Goal: Task Accomplishment & Management: Manage account settings

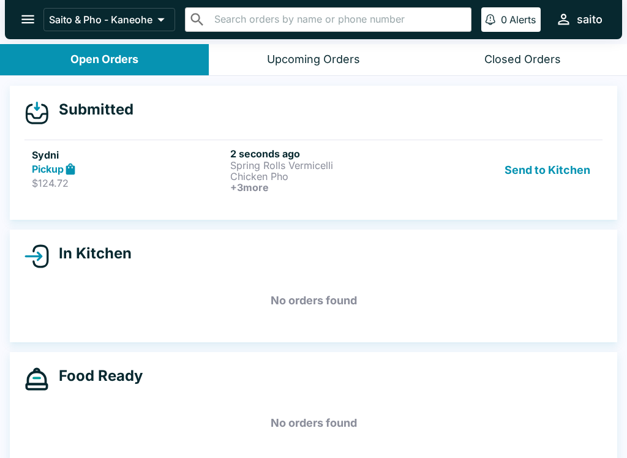
click at [245, 178] on p "Chicken Pho" at bounding box center [326, 176] width 193 height 11
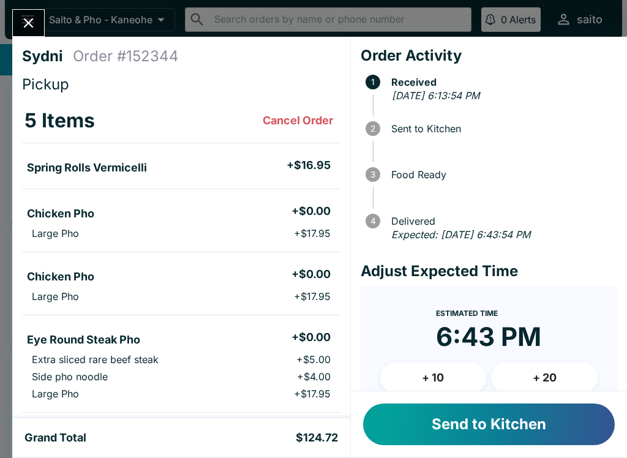
click at [426, 374] on button "+ 10" at bounding box center [433, 377] width 106 height 31
click at [434, 426] on button "Send to Kitchen" at bounding box center [488, 424] width 251 height 42
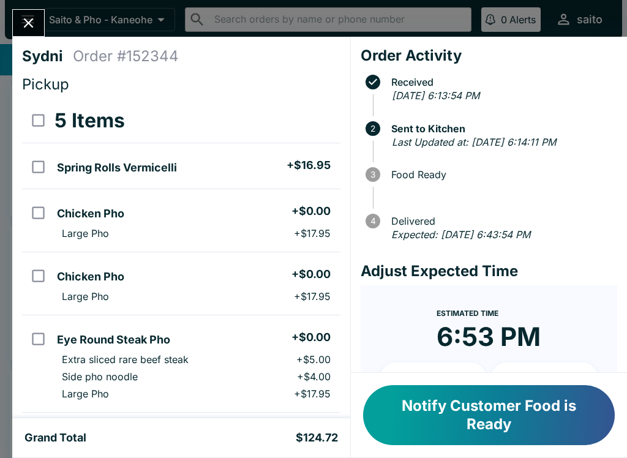
click at [35, 21] on icon "Close" at bounding box center [28, 23] width 17 height 17
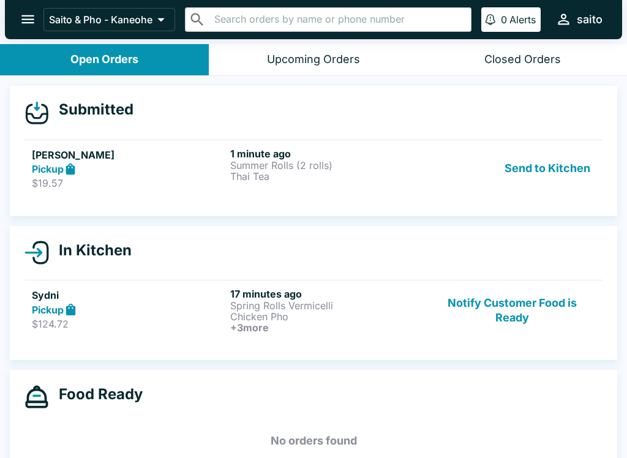
click at [553, 162] on button "Send to Kitchen" at bounding box center [546, 168] width 95 height 42
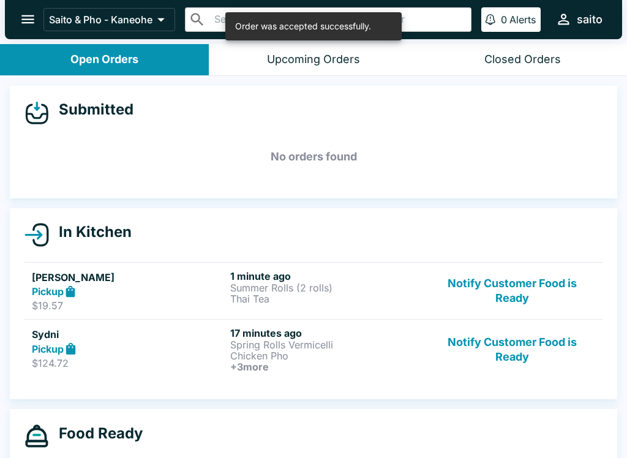
click at [403, 286] on p "Summer Rolls (2 rolls)" at bounding box center [326, 287] width 193 height 11
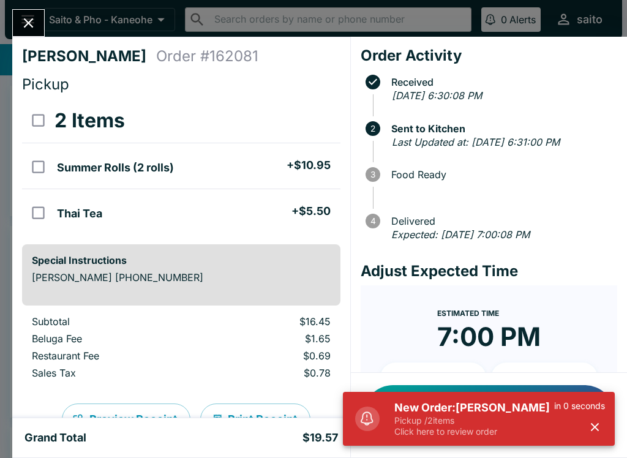
click at [471, 415] on p "Pickup / 2 items" at bounding box center [474, 420] width 160 height 11
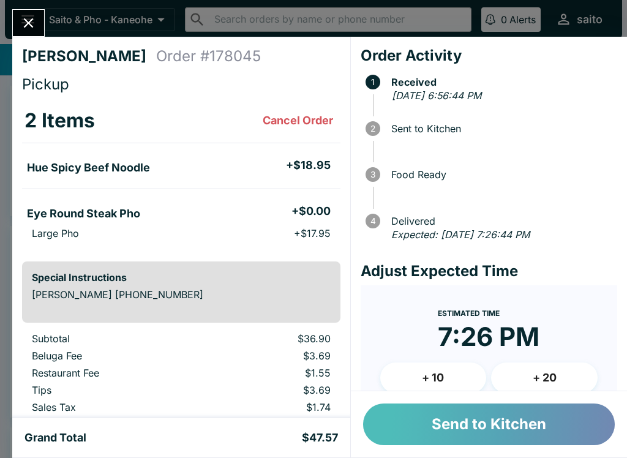
click at [486, 422] on button "Send to Kitchen" at bounding box center [488, 424] width 251 height 42
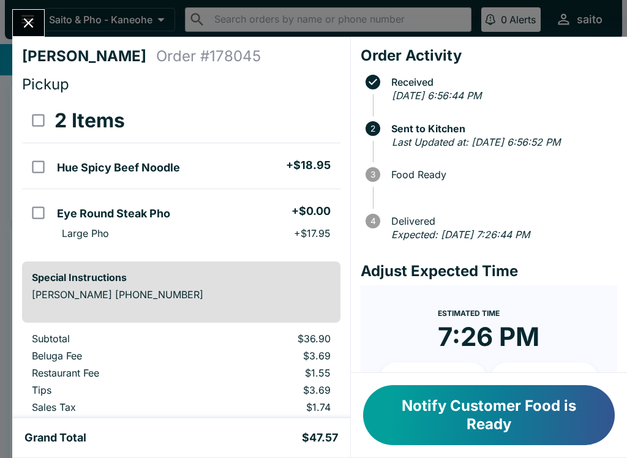
click at [34, 33] on button "Close" at bounding box center [28, 23] width 31 height 26
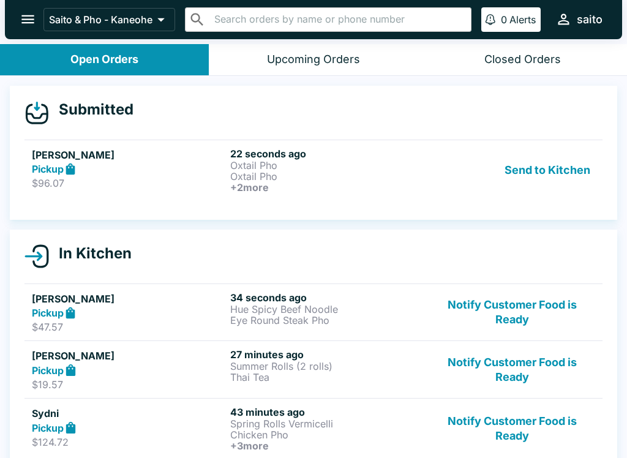
click at [385, 167] on p "Oxtail Pho" at bounding box center [326, 165] width 193 height 11
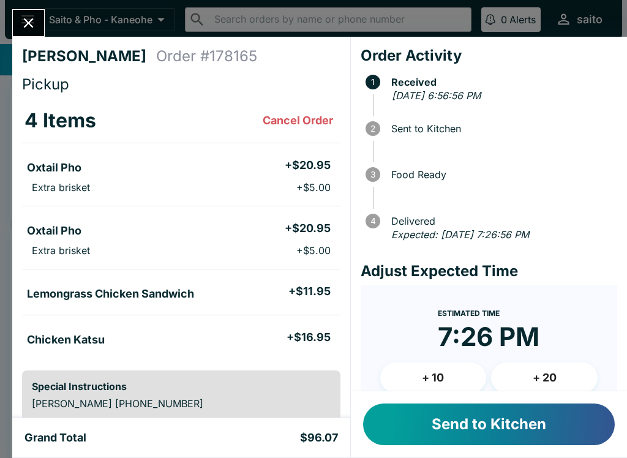
click at [483, 433] on button "Send to Kitchen" at bounding box center [488, 424] width 251 height 42
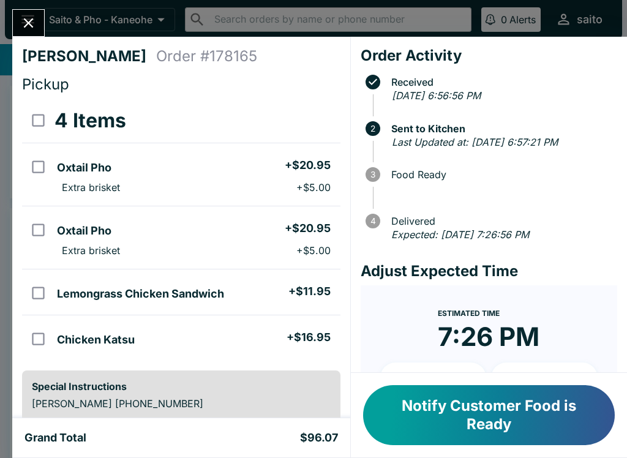
click at [449, 415] on button "Notify Customer Food is Ready" at bounding box center [488, 415] width 251 height 60
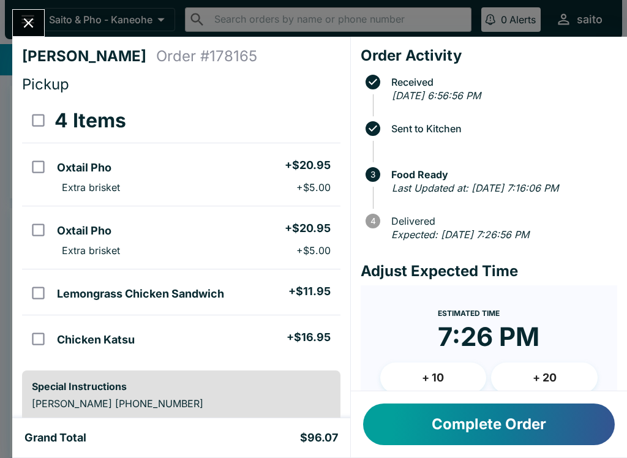
click at [499, 412] on button "Complete Order" at bounding box center [488, 424] width 251 height 42
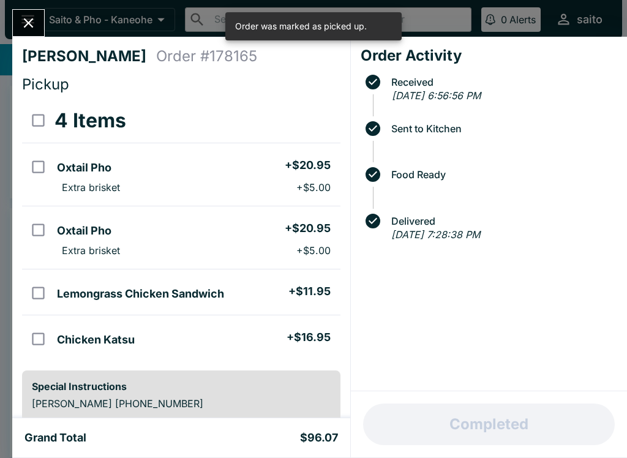
click at [32, 19] on icon "Close" at bounding box center [29, 23] width 10 height 10
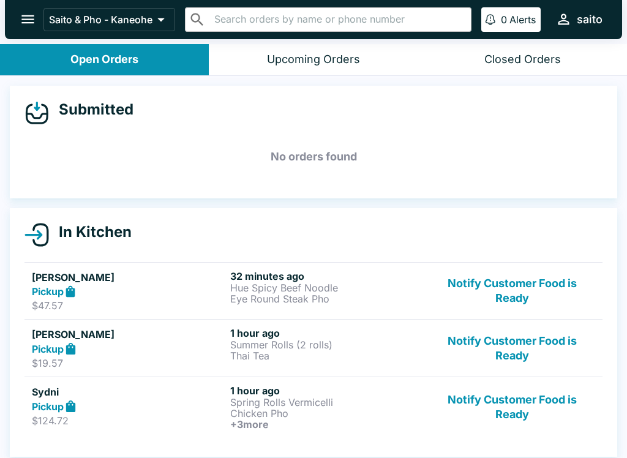
click at [370, 305] on div "32 minutes ago Hue Spicy Beef Noodle Eye Round Steak Pho" at bounding box center [326, 291] width 193 height 42
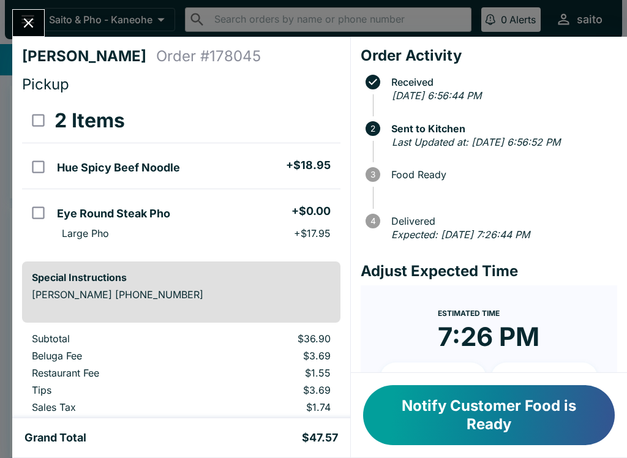
click at [552, 417] on button "Notify Customer Food is Ready" at bounding box center [488, 415] width 251 height 60
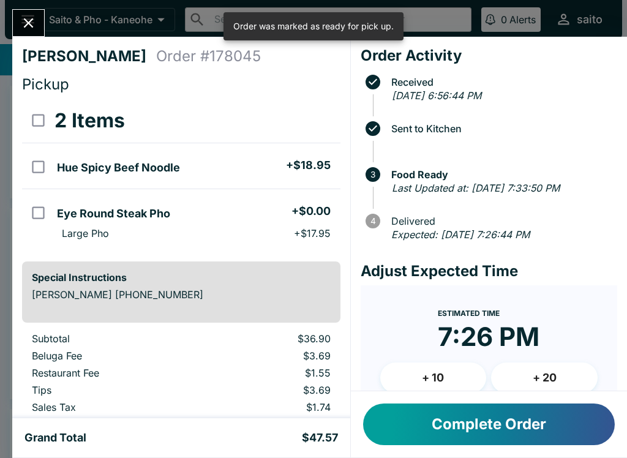
click at [568, 425] on button "Complete Order" at bounding box center [488, 424] width 251 height 42
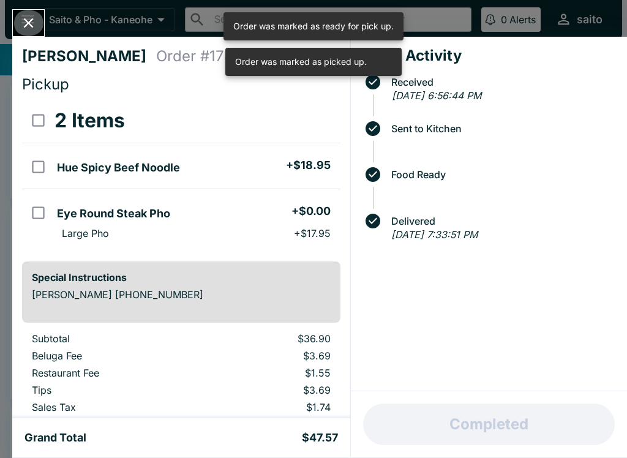
click at [33, 22] on icon "Close" at bounding box center [28, 23] width 17 height 17
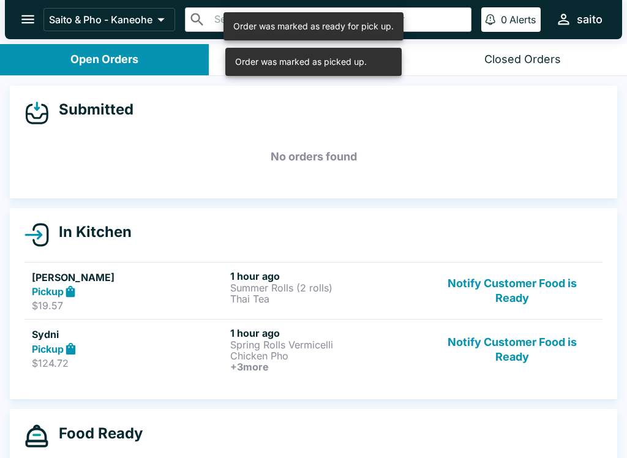
click at [461, 310] on button "Notify Customer Food is Ready" at bounding box center [512, 291] width 166 height 42
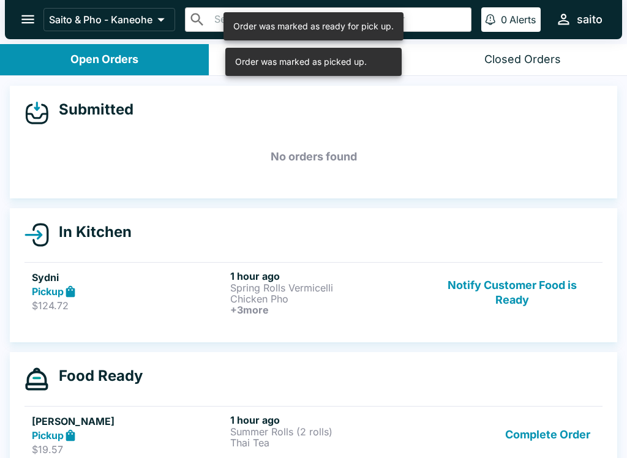
click at [518, 302] on button "Notify Customer Food is Ready" at bounding box center [512, 292] width 166 height 45
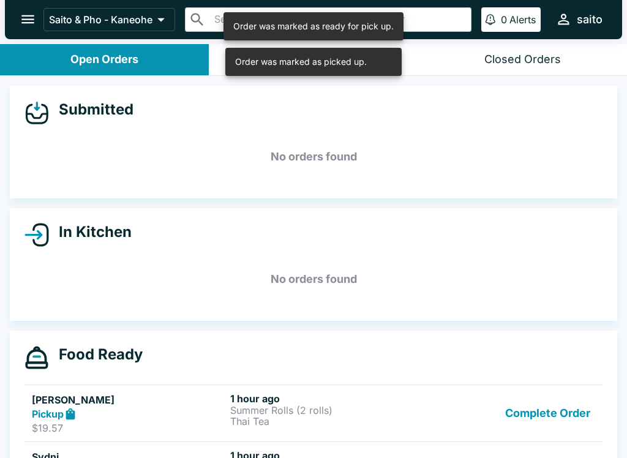
click at [558, 416] on button "Complete Order" at bounding box center [547, 413] width 95 height 42
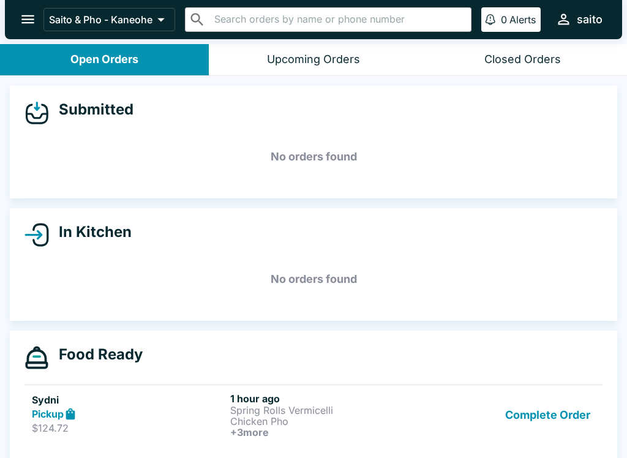
click at [573, 411] on button "Complete Order" at bounding box center [547, 414] width 95 height 45
